Goal: Task Accomplishment & Management: Use online tool/utility

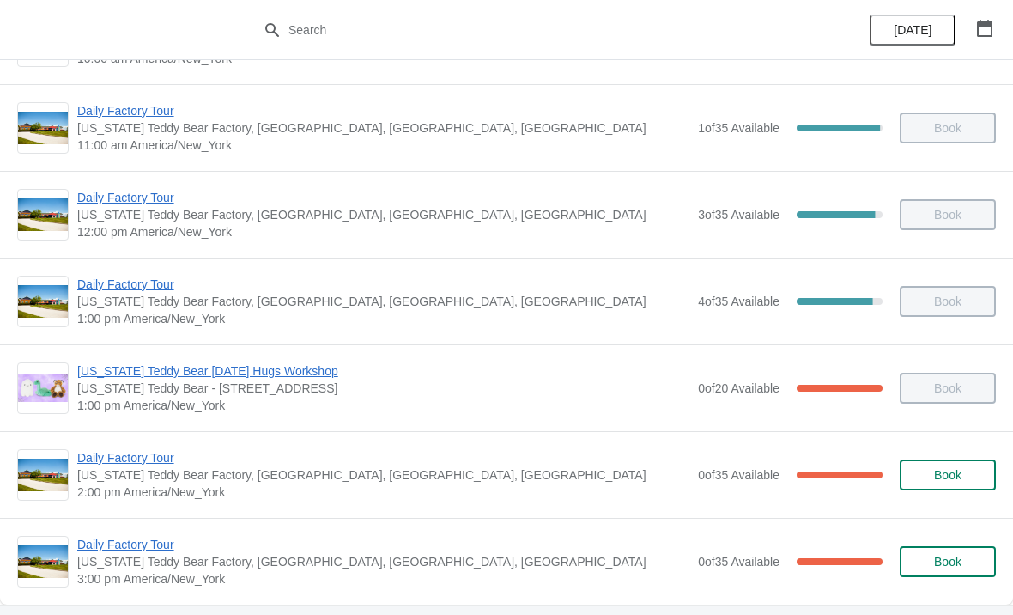
scroll to position [175, 0]
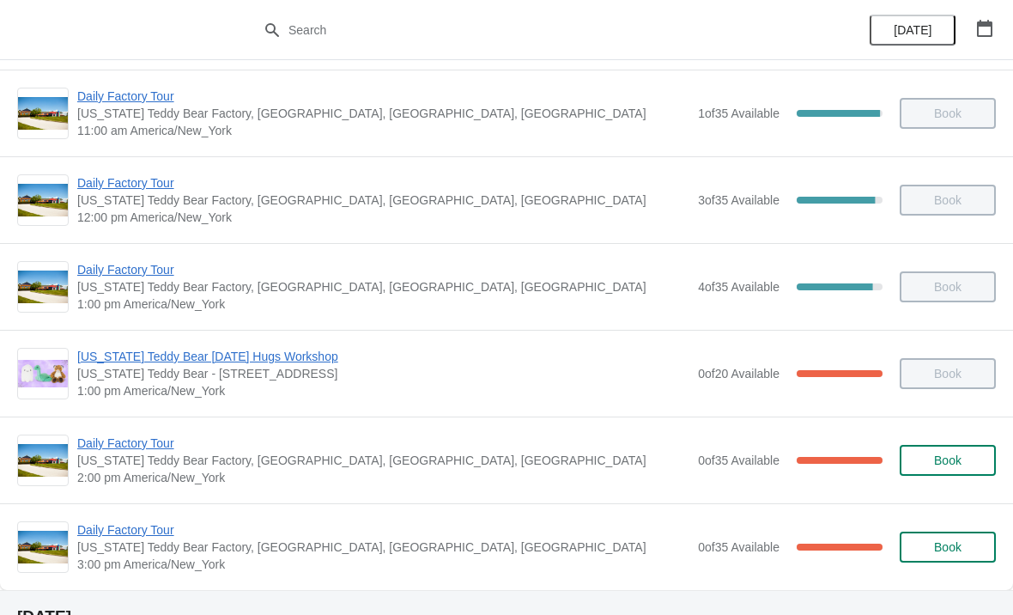
click at [153, 445] on span "Daily Factory Tour" at bounding box center [383, 442] width 612 height 17
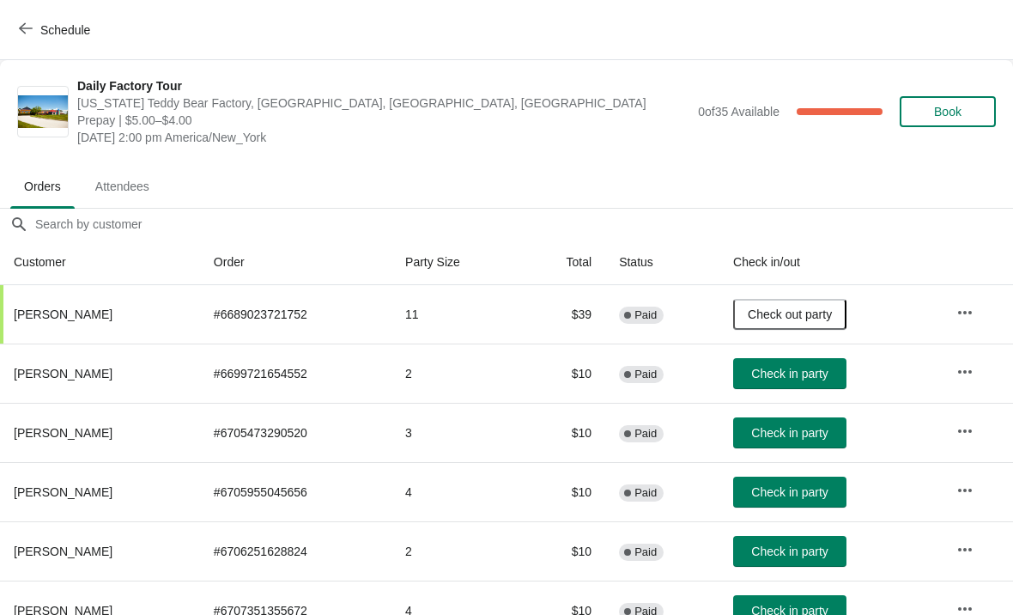
scroll to position [0, 0]
click at [24, 28] on icon "button" at bounding box center [26, 28] width 14 height 11
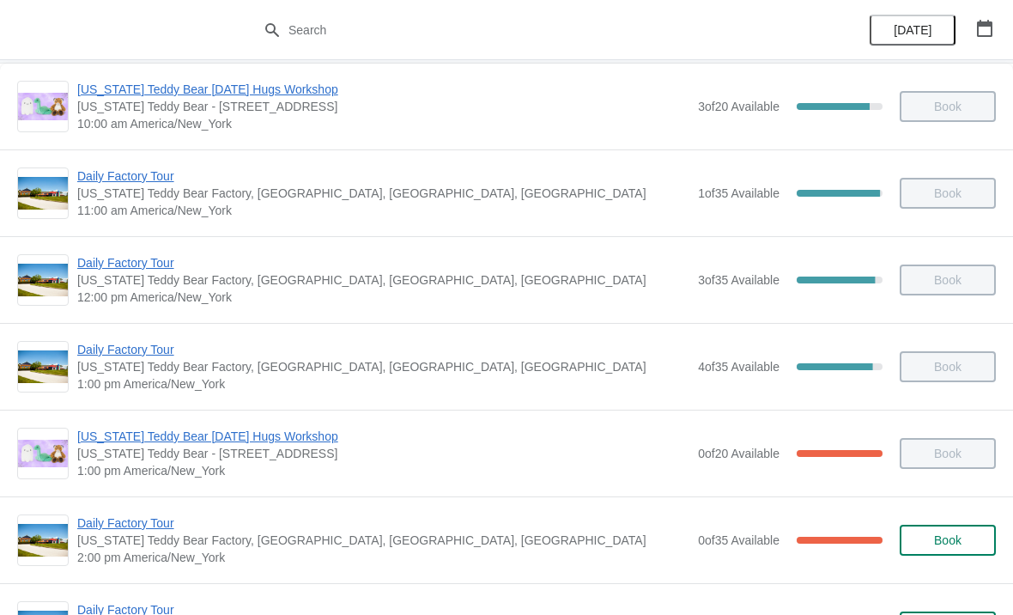
scroll to position [145, 0]
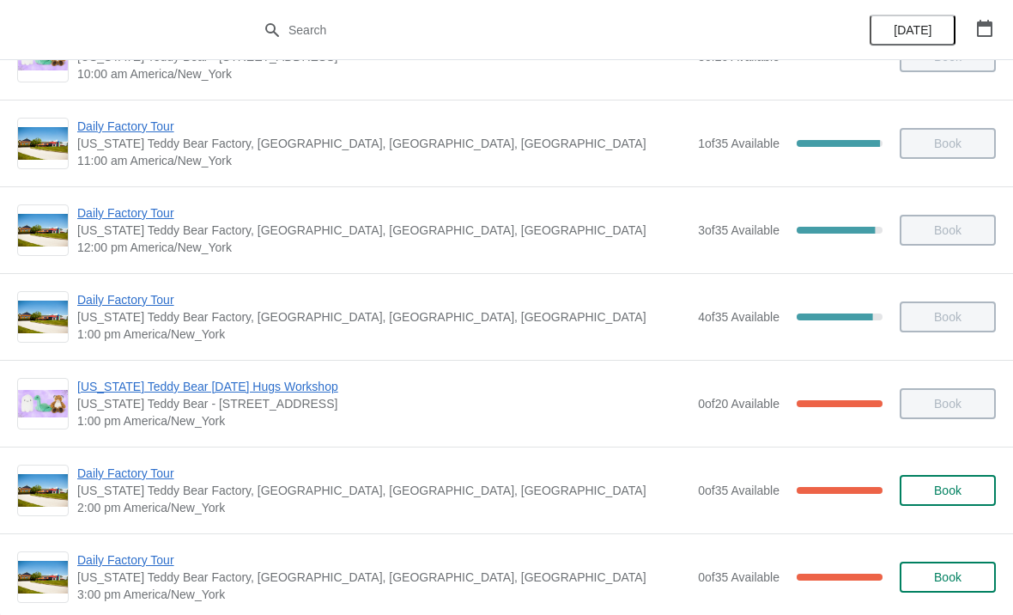
click at [103, 480] on span "Daily Factory Tour" at bounding box center [383, 472] width 612 height 17
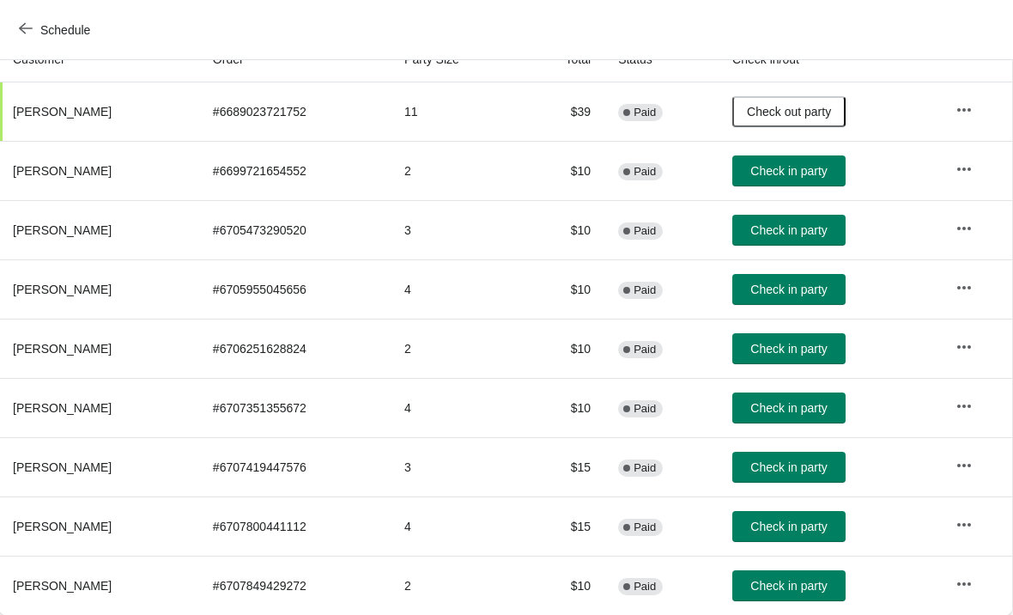
scroll to position [203, 1]
click at [805, 404] on span "Check in party" at bounding box center [788, 408] width 76 height 14
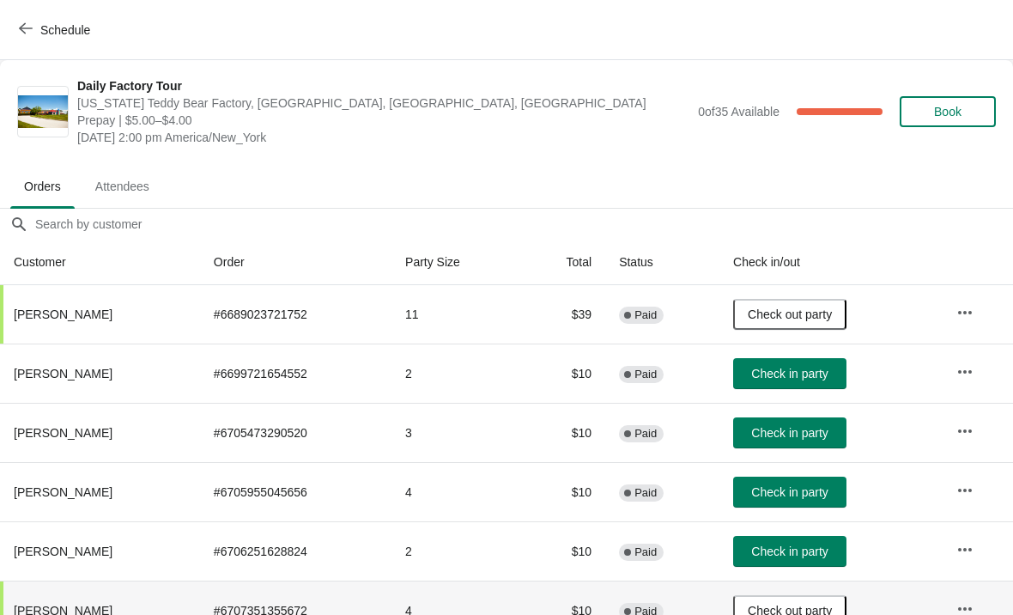
scroll to position [0, 0]
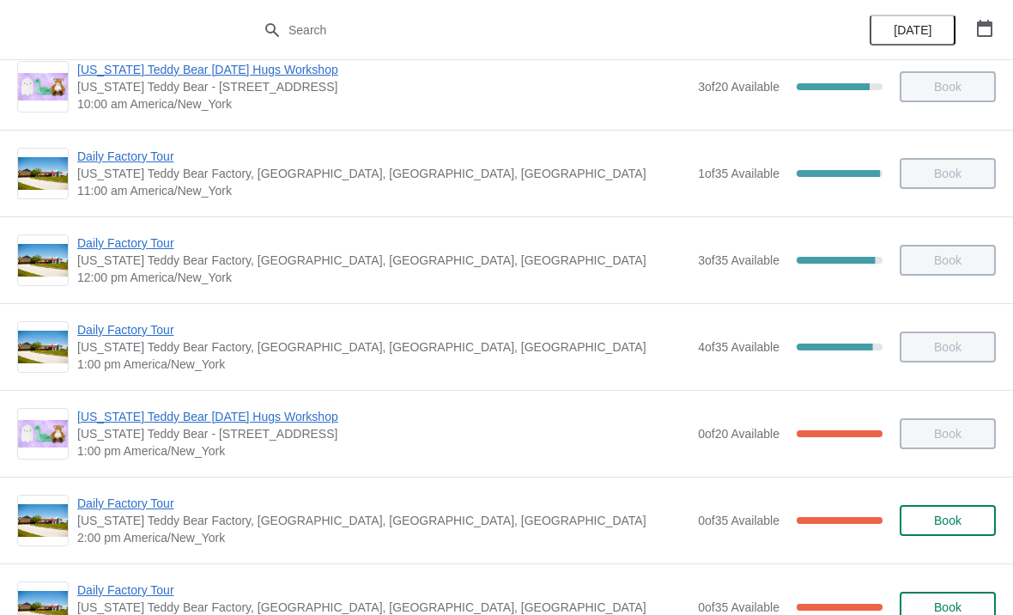
scroll to position [113, 0]
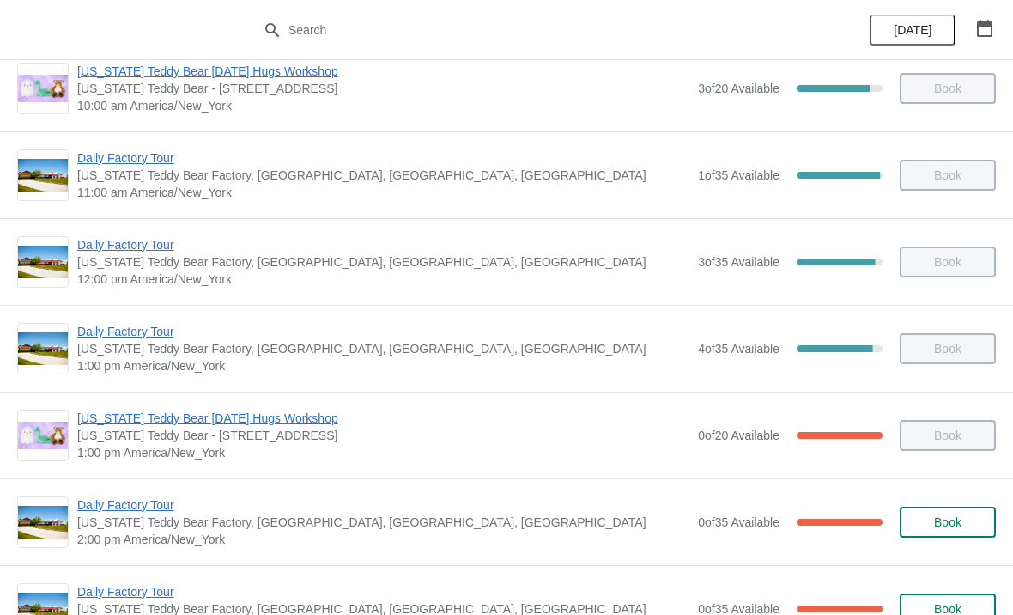
click at [122, 498] on span "Daily Factory Tour" at bounding box center [383, 504] width 612 height 17
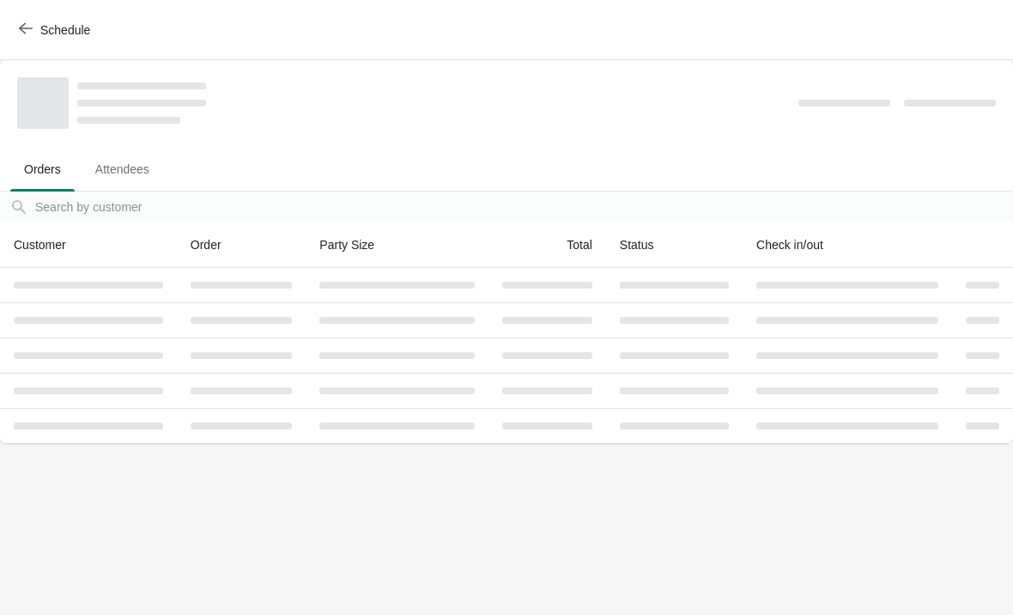
scroll to position [0, 0]
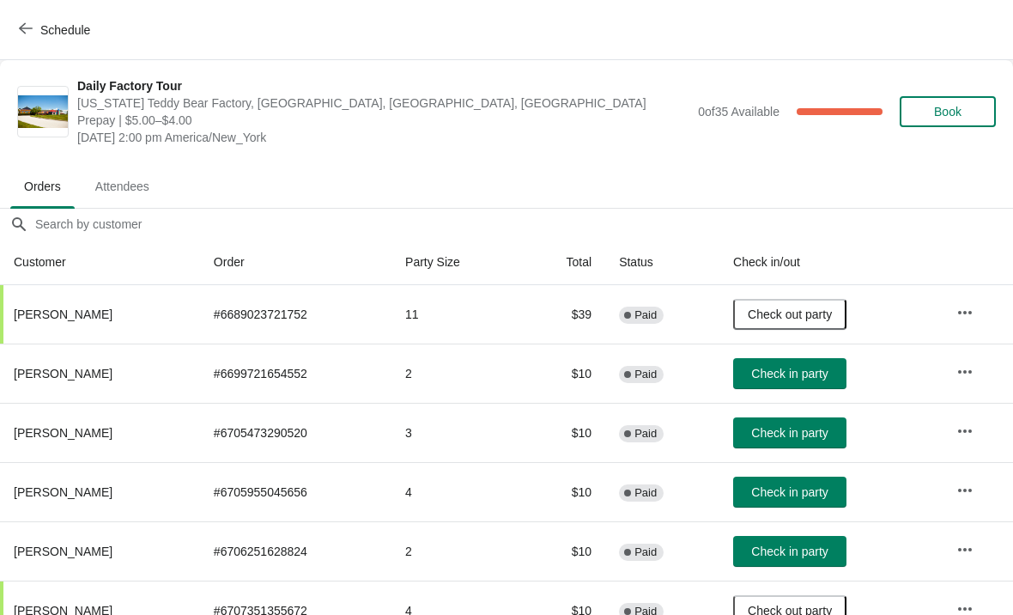
click at [827, 367] on span "Check in party" at bounding box center [789, 373] width 76 height 14
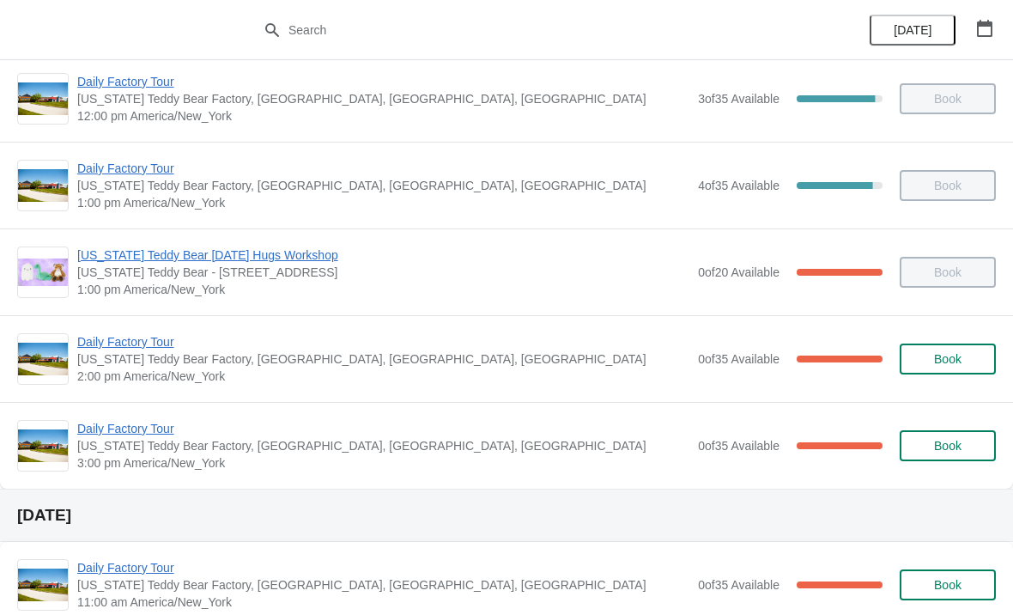
scroll to position [277, 0]
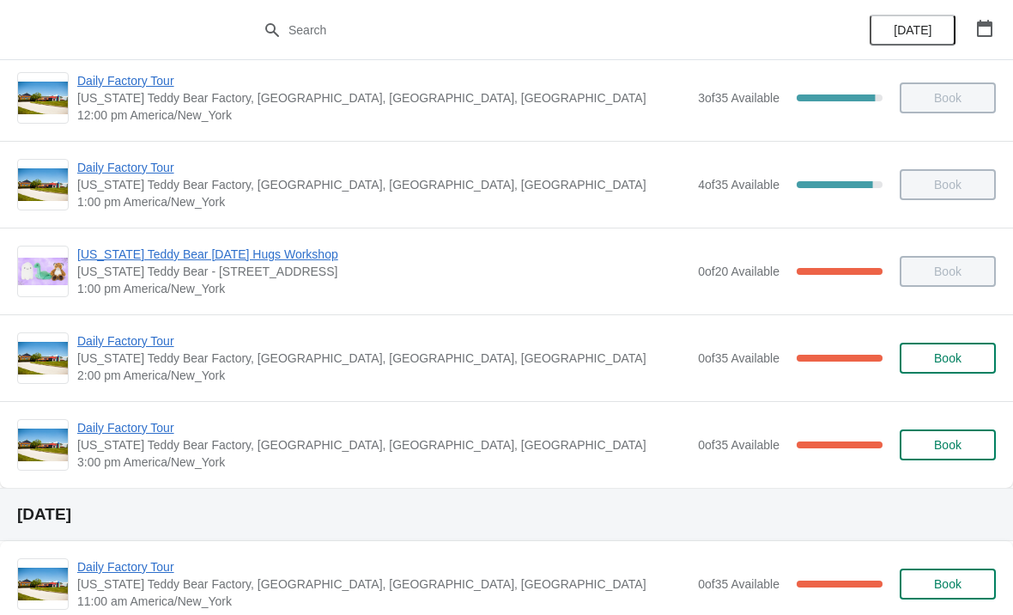
click at [101, 341] on span "Daily Factory Tour" at bounding box center [383, 340] width 612 height 17
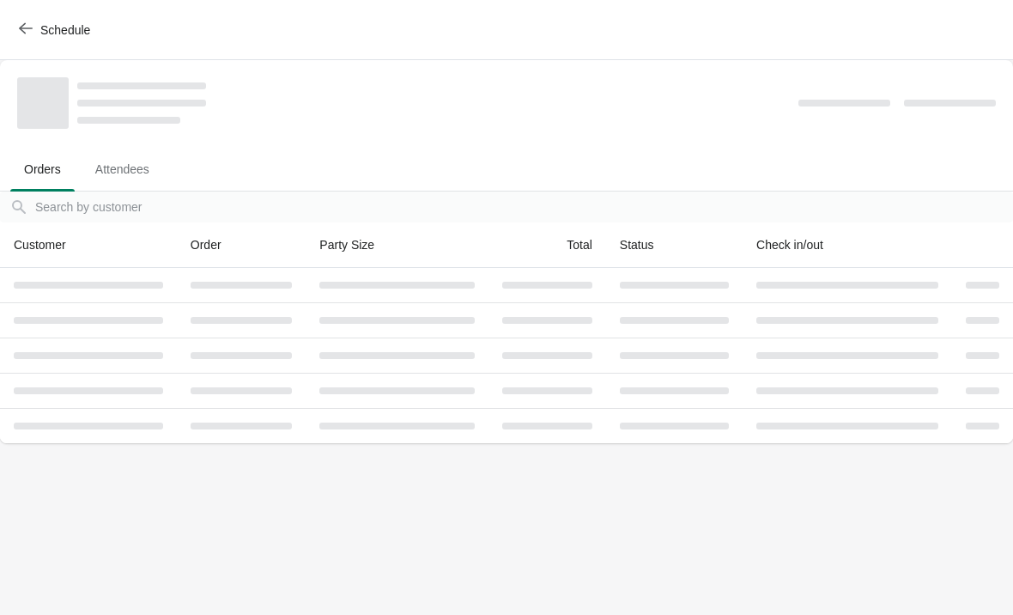
scroll to position [0, 0]
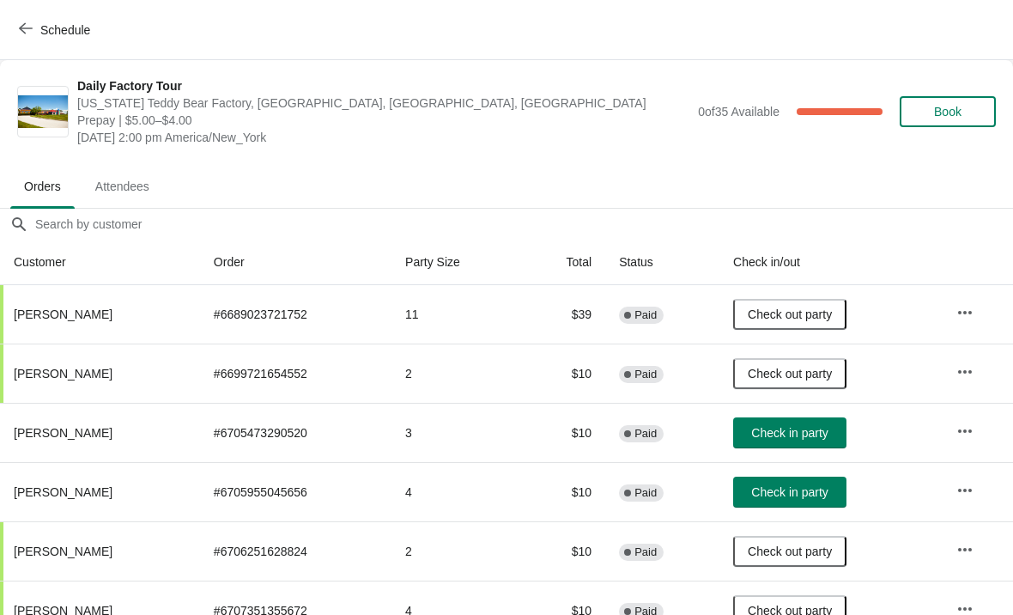
click at [782, 436] on span "Check in party" at bounding box center [789, 433] width 76 height 14
